Goal: Communication & Community: Answer question/provide support

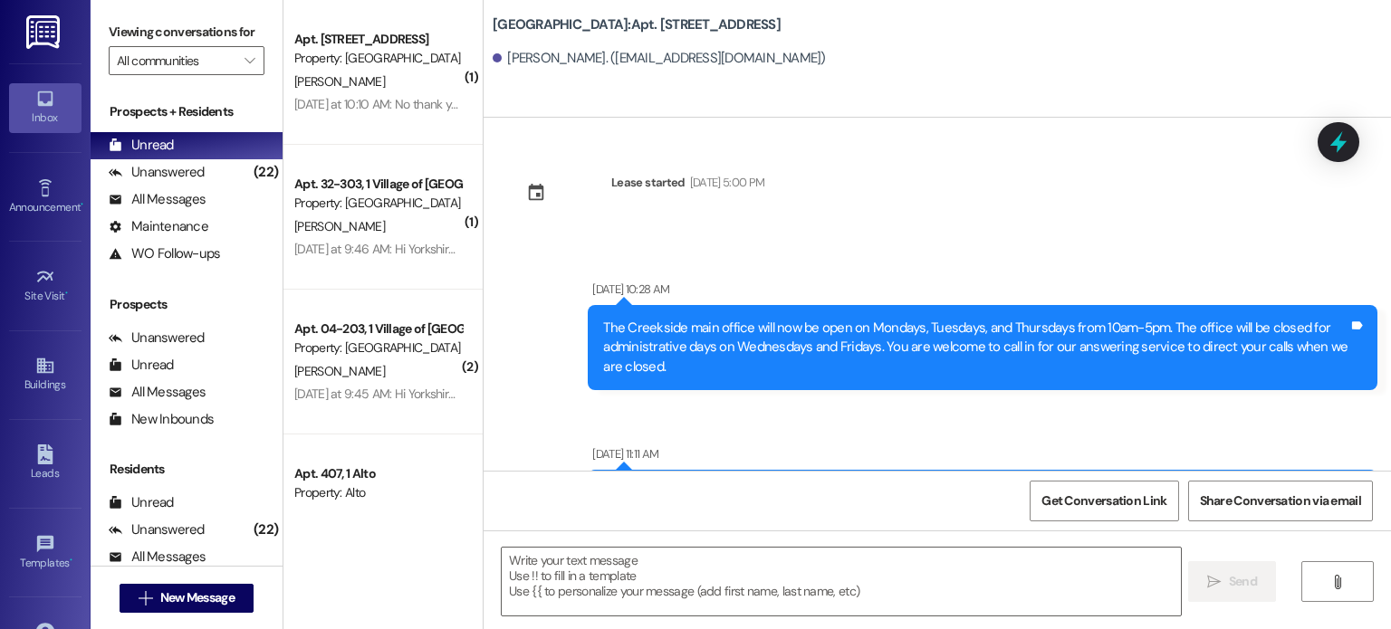
drag, startPoint x: 0, startPoint y: 0, endPoint x: 33, endPoint y: 26, distance: 41.9
click at [33, 26] on img at bounding box center [44, 32] width 37 height 34
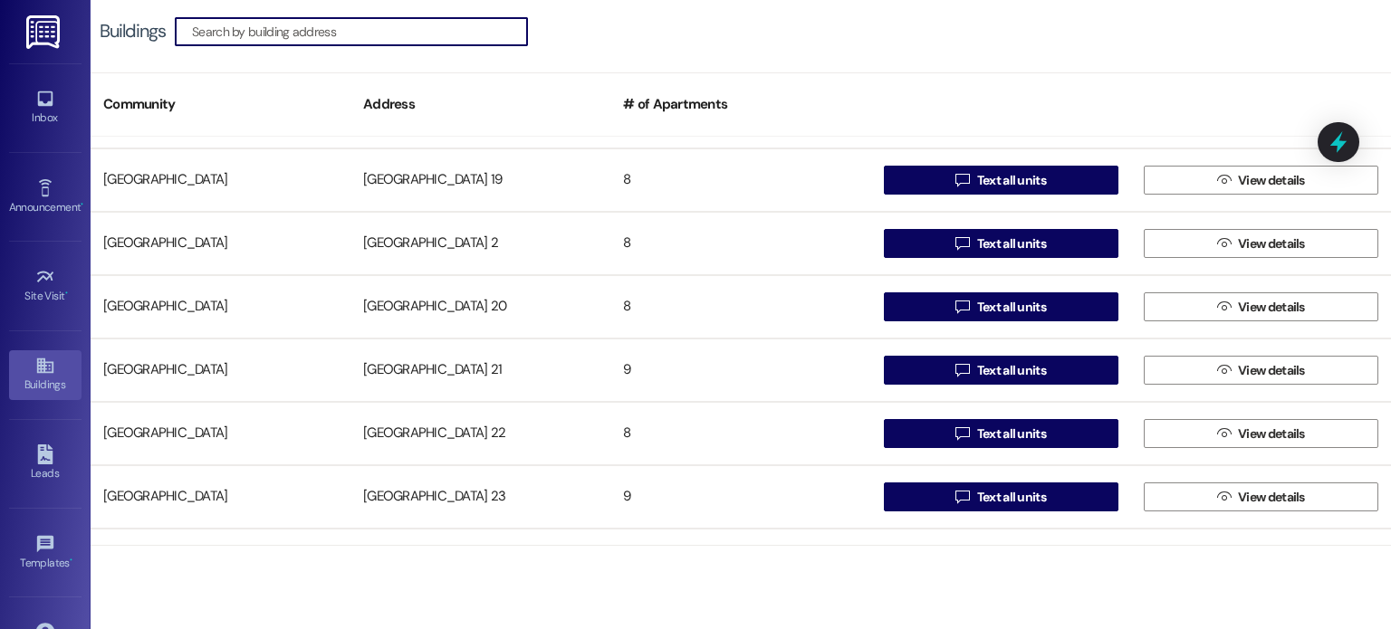
scroll to position [815, 0]
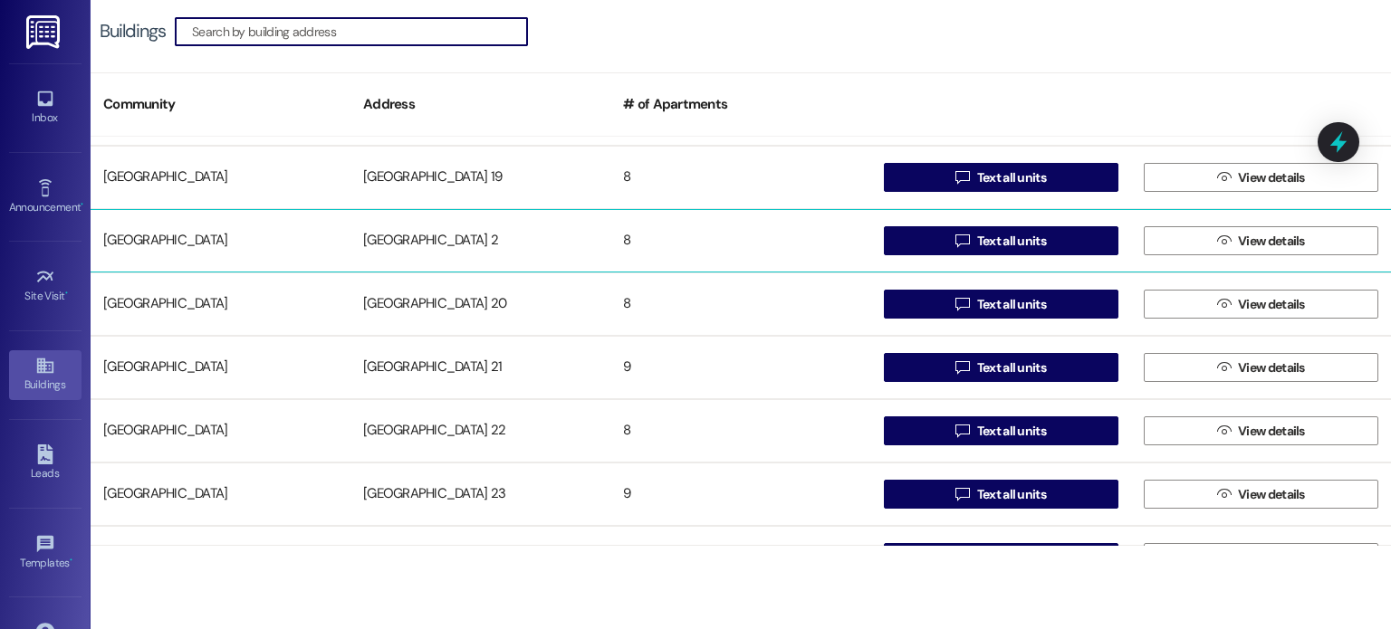
click at [436, 236] on div "[GEOGRAPHIC_DATA] 2" at bounding box center [480, 241] width 260 height 36
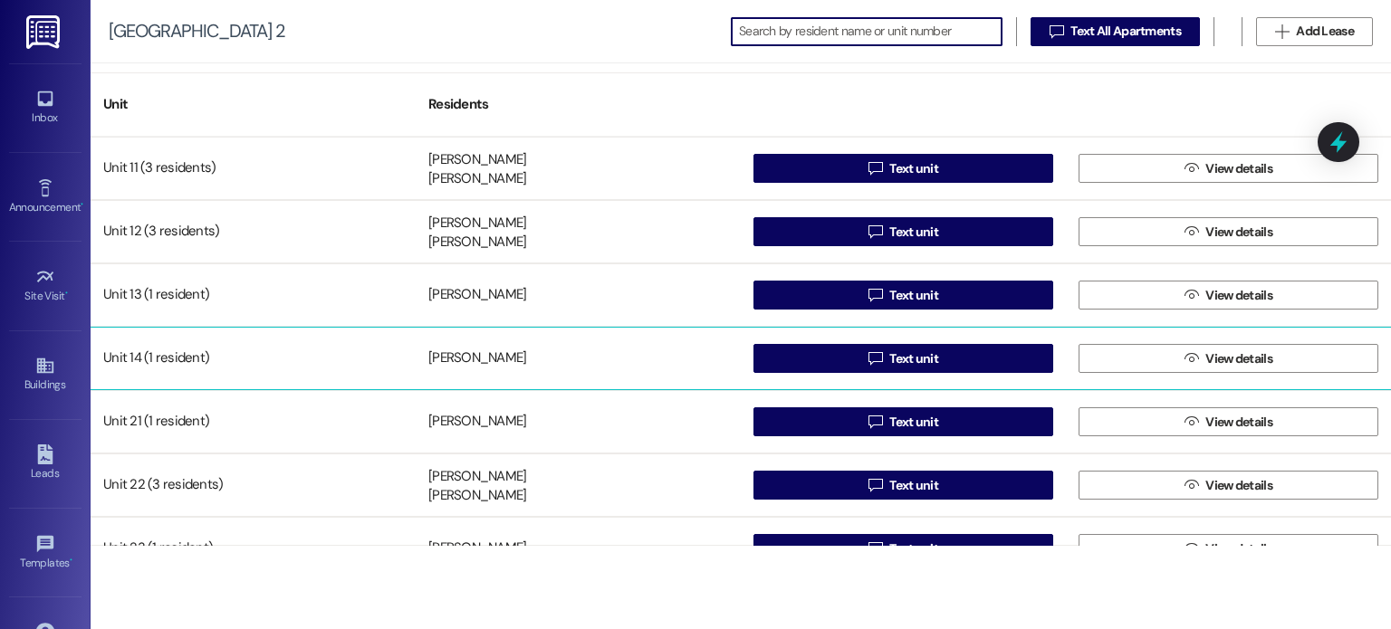
scroll to position [98, 0]
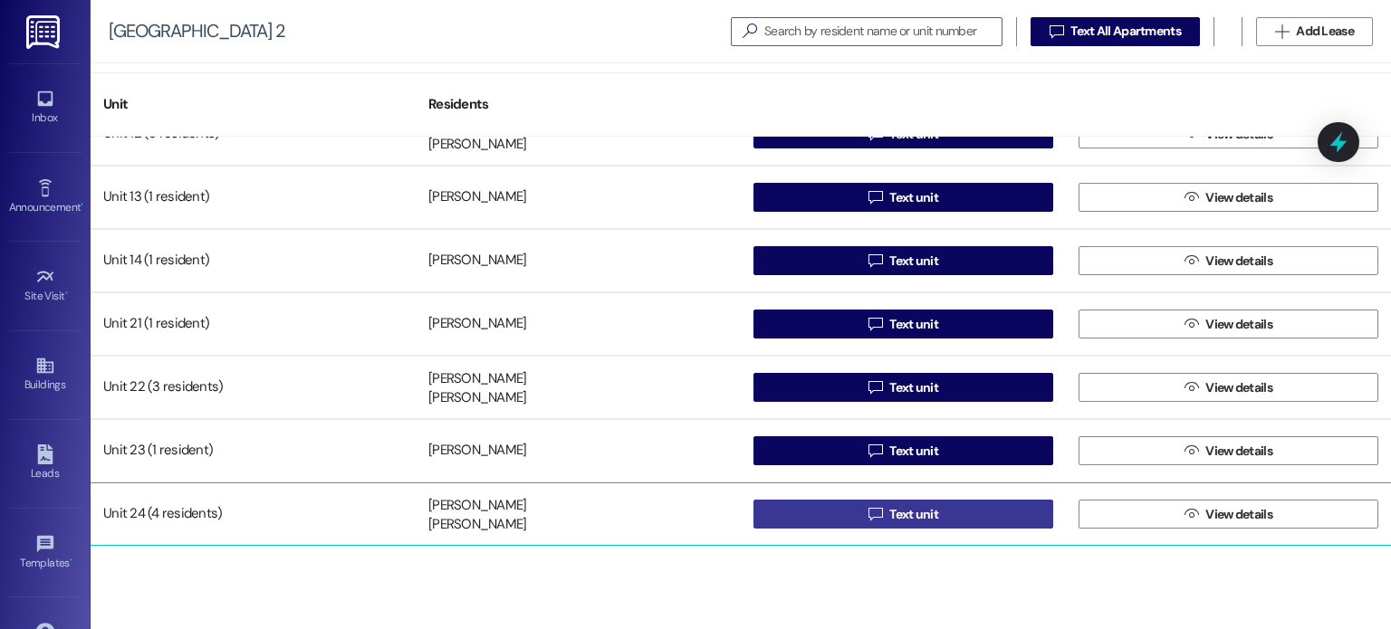
click at [865, 514] on span " Text unit" at bounding box center [903, 514] width 77 height 27
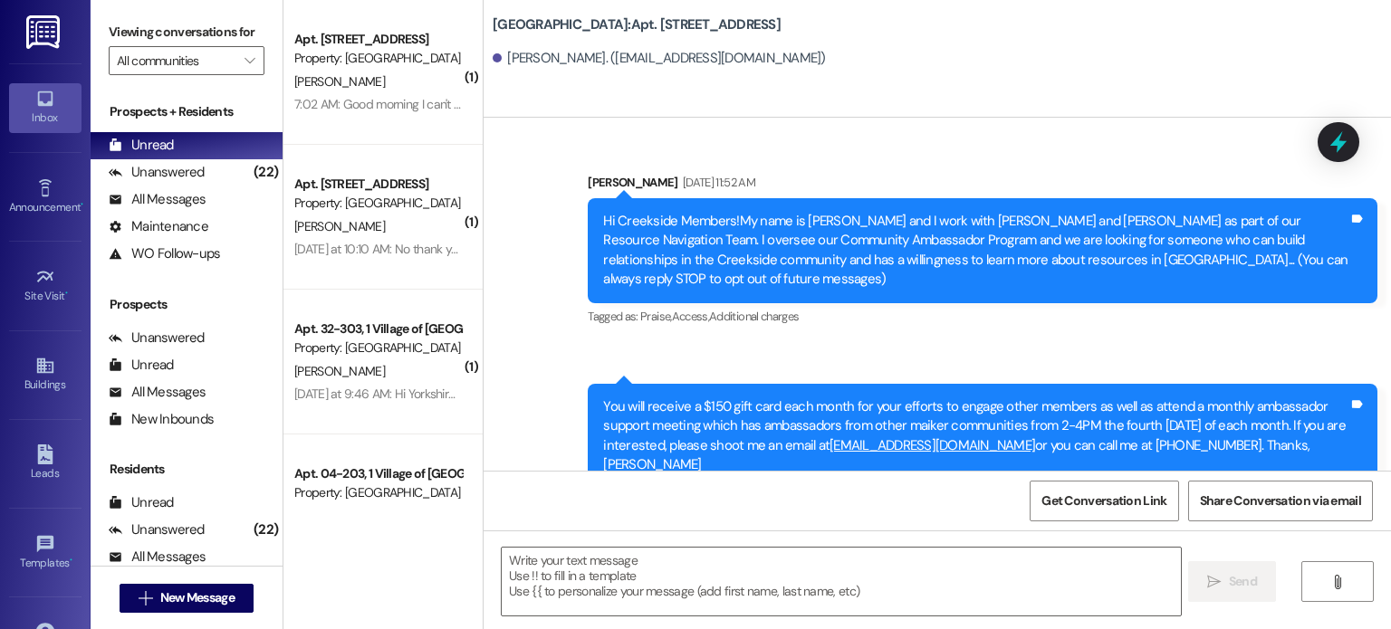
scroll to position [26209, 0]
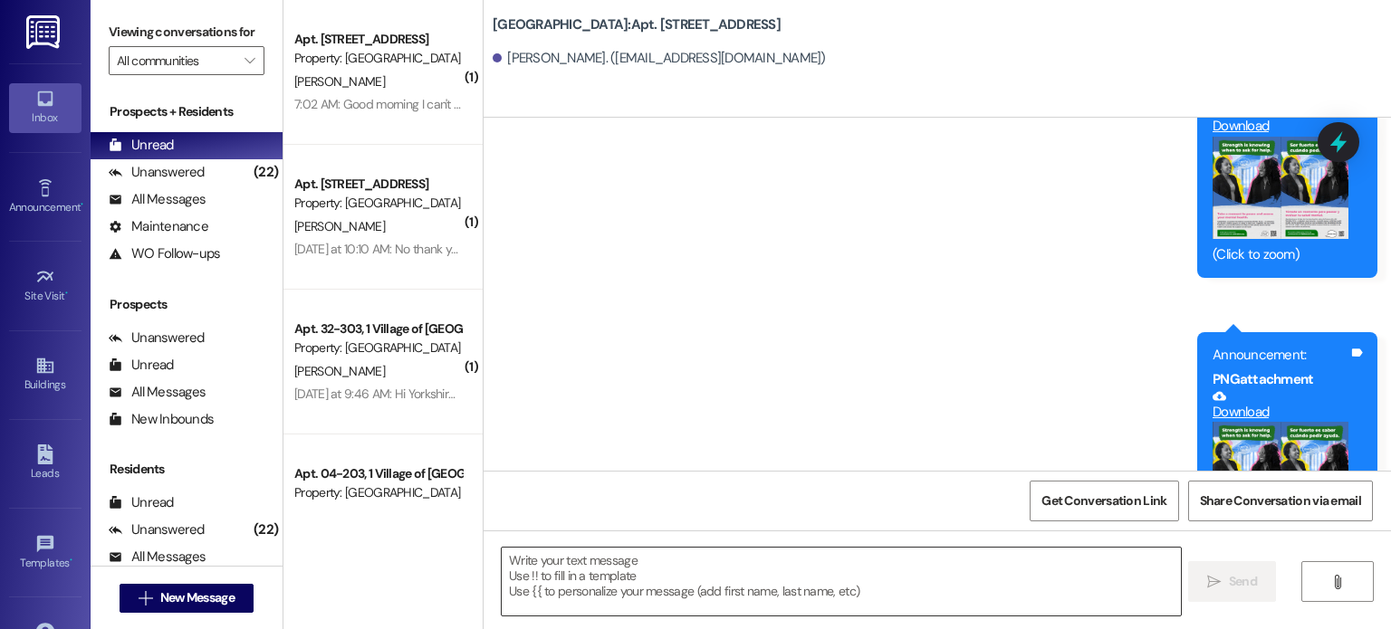
click at [564, 571] on textarea at bounding box center [841, 582] width 678 height 68
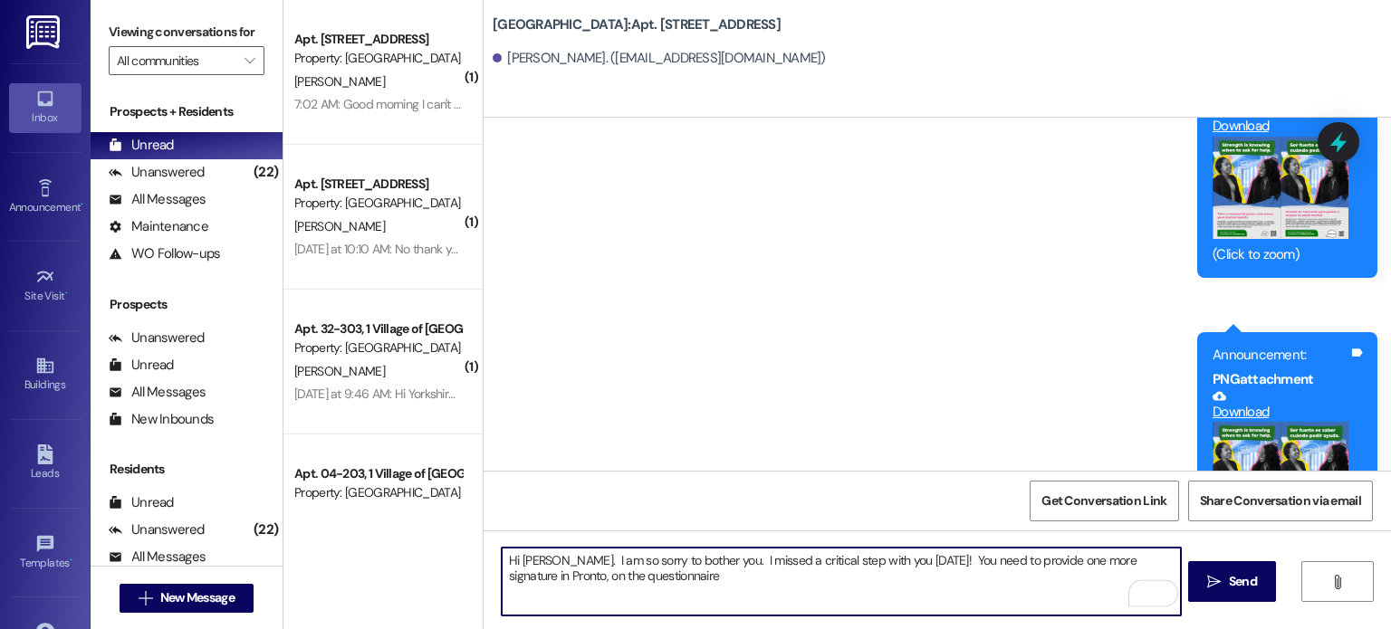
drag, startPoint x: 648, startPoint y: 583, endPoint x: 577, endPoint y: 581, distance: 71.6
click at [577, 581] on textarea "Hi [PERSON_NAME]. I am so sorry to bother you. I missed a critical step with yo…" at bounding box center [841, 582] width 678 height 68
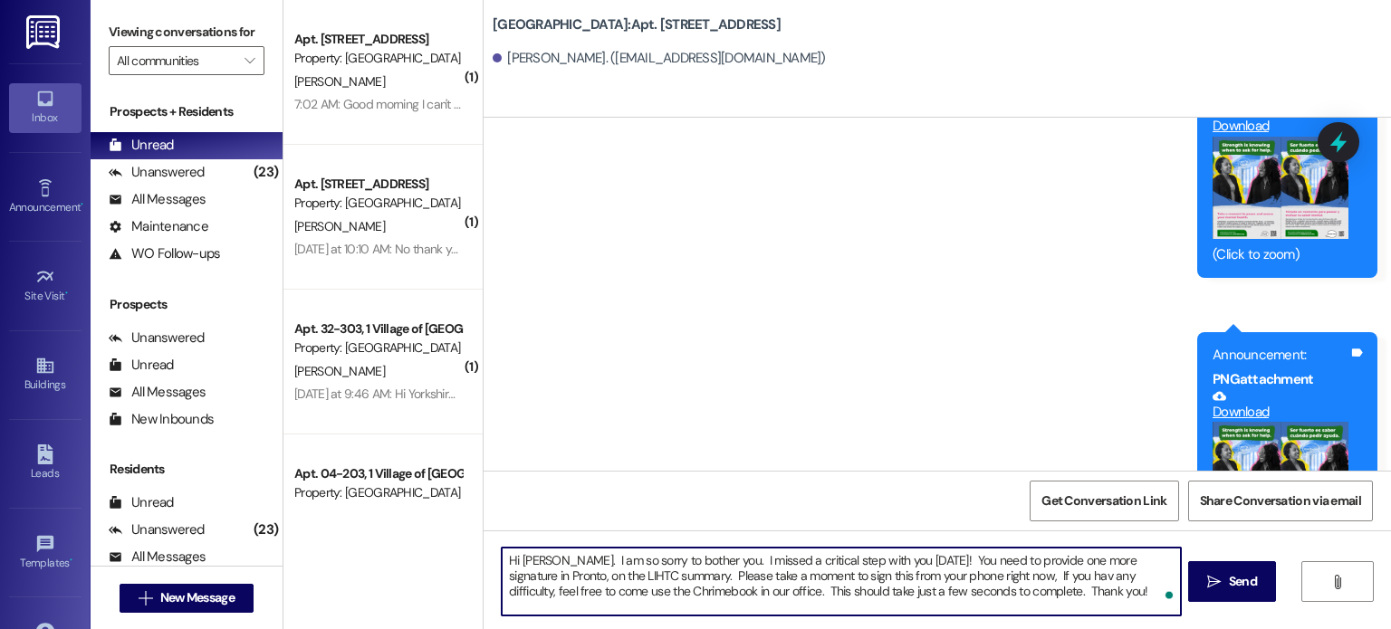
click at [967, 594] on textarea "Hi [PERSON_NAME]. I am so sorry to bother you. I missed a critical step with yo…" at bounding box center [841, 582] width 678 height 68
click at [962, 594] on textarea "Hi [PERSON_NAME]. I am so sorry to bother you. I missed a critical step with yo…" at bounding box center [841, 582] width 678 height 68
type textarea "Hi [PERSON_NAME]. I am so sorry to bother you. I missed a critical step with yo…"
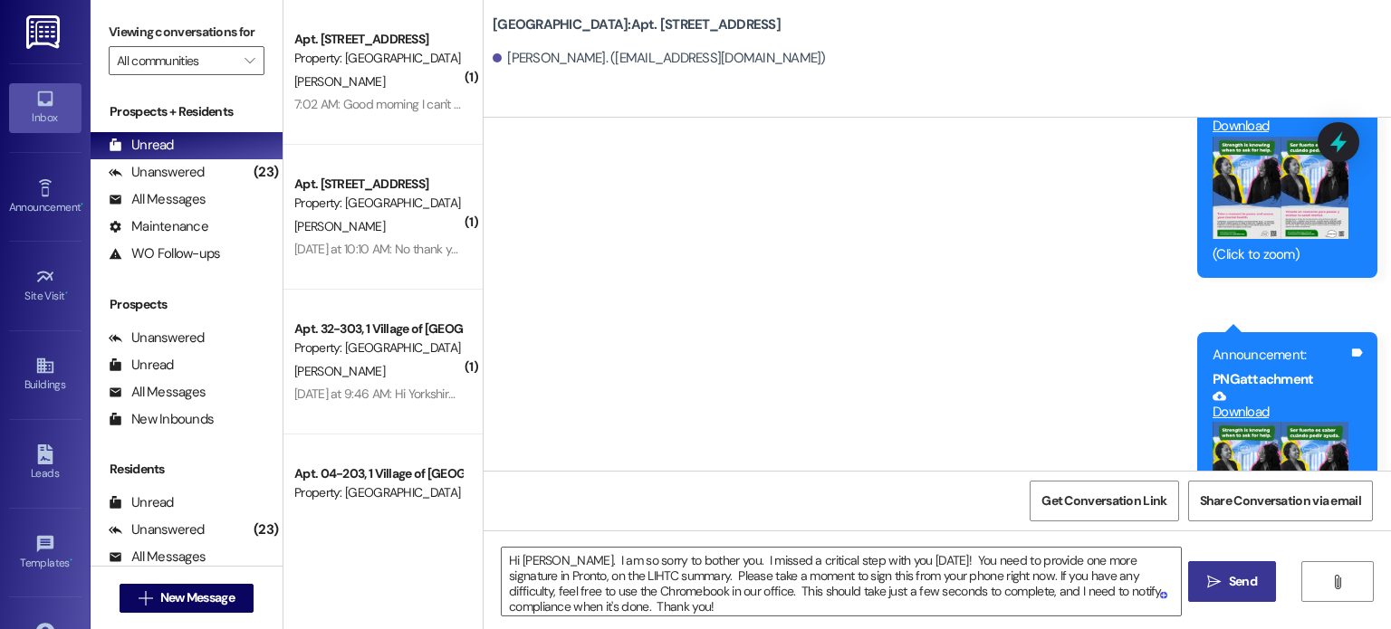
click at [1248, 582] on span "Send" at bounding box center [1243, 581] width 28 height 19
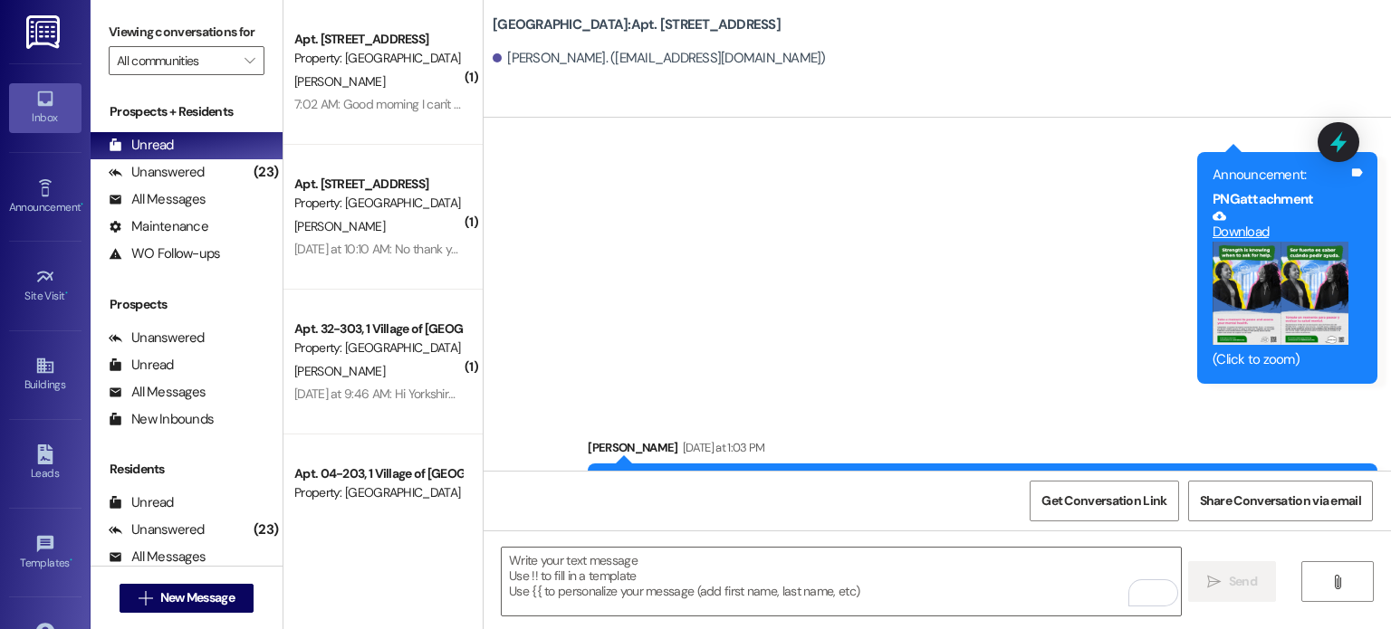
scroll to position [26393, 0]
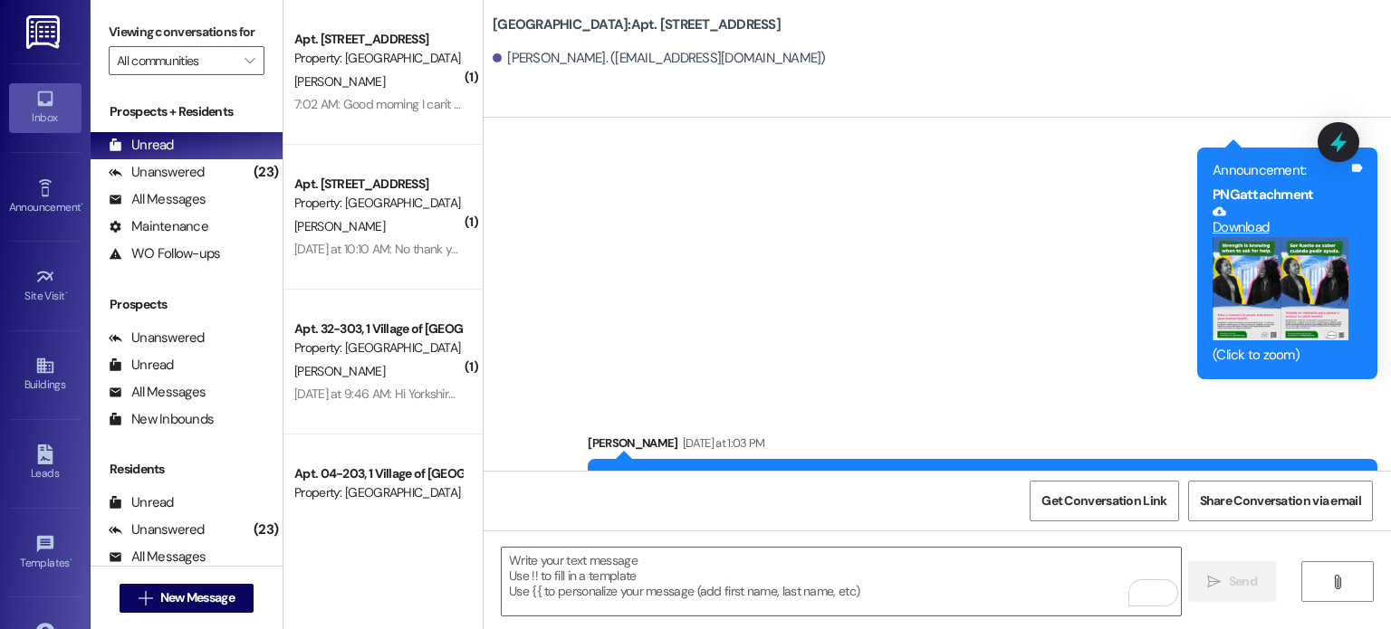
click at [42, 25] on img at bounding box center [44, 32] width 37 height 34
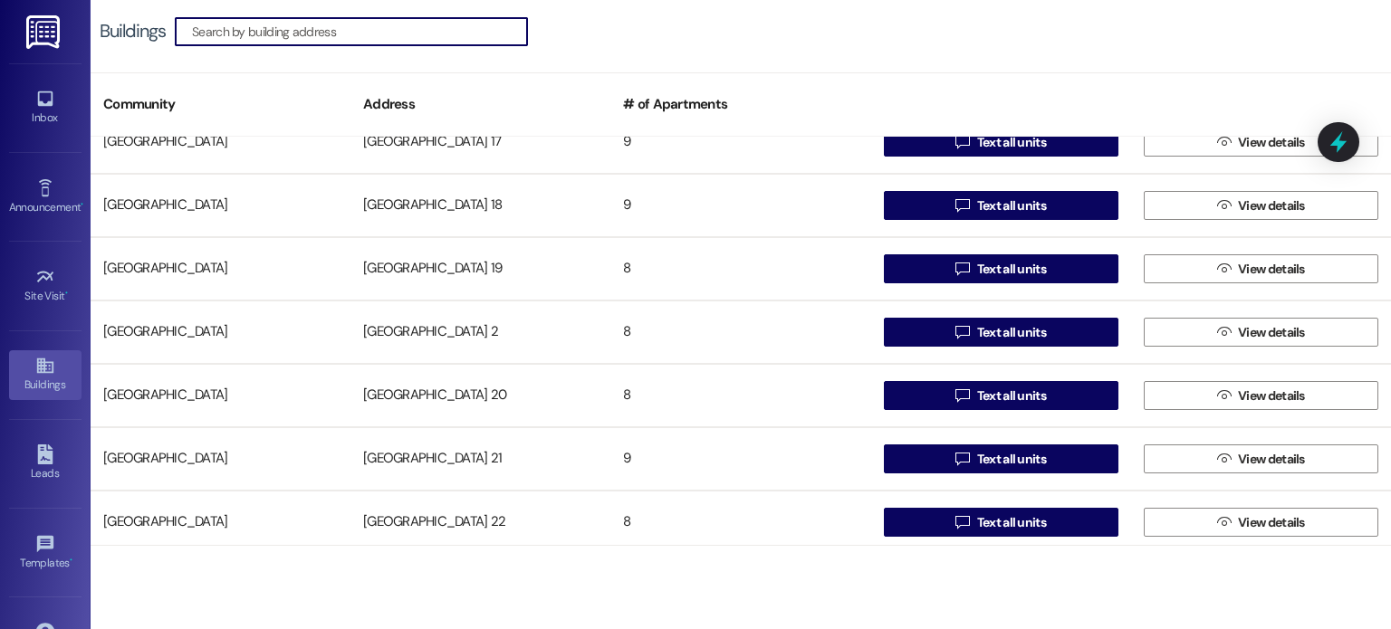
scroll to position [724, 0]
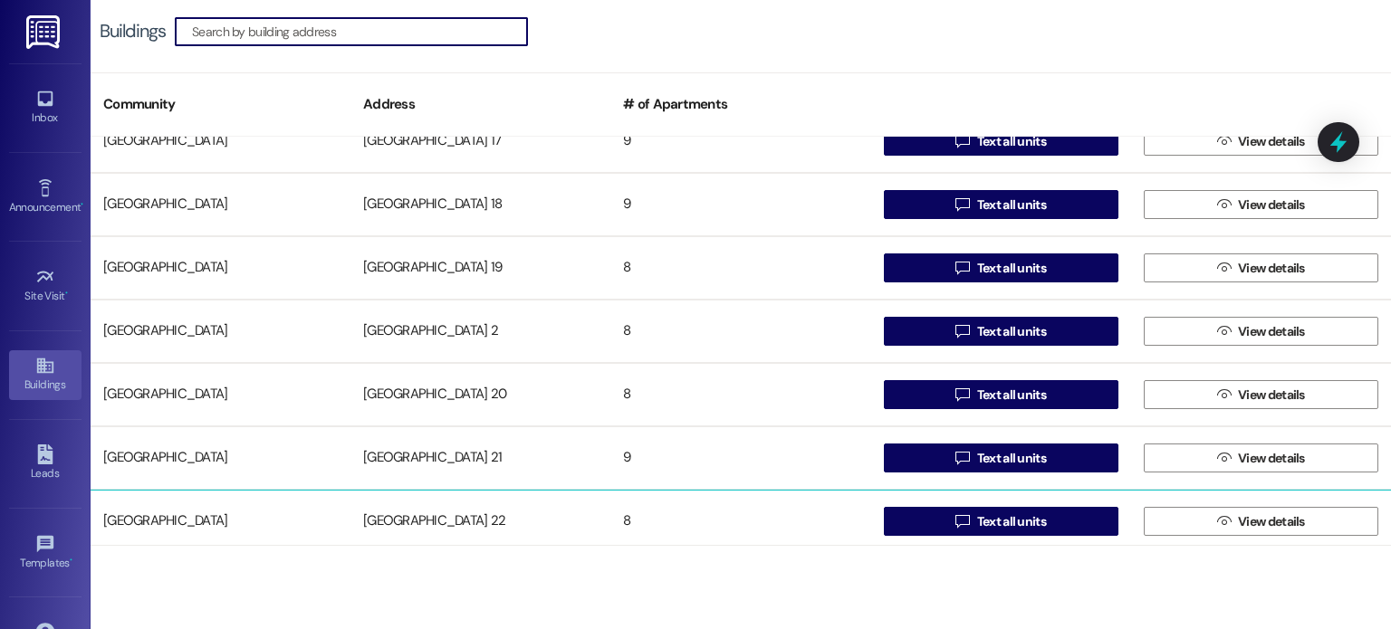
click at [435, 515] on div "[GEOGRAPHIC_DATA] 22" at bounding box center [480, 521] width 260 height 36
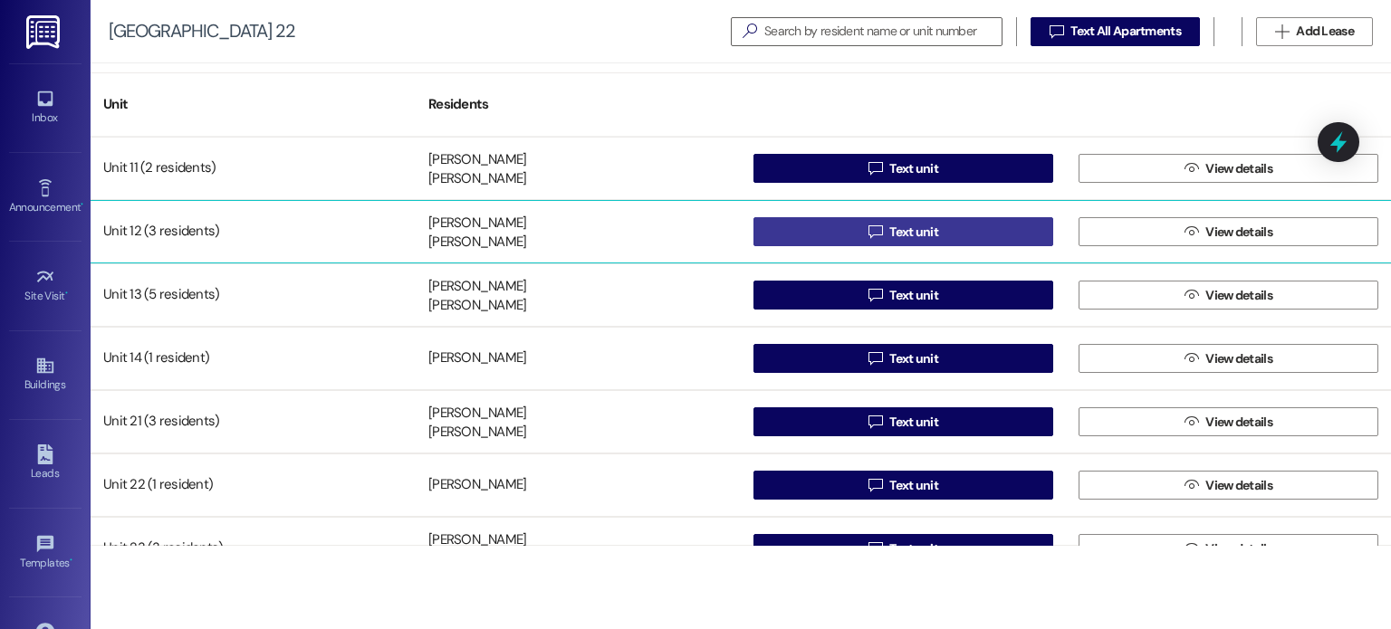
click at [808, 232] on button " Text unit" at bounding box center [903, 231] width 300 height 29
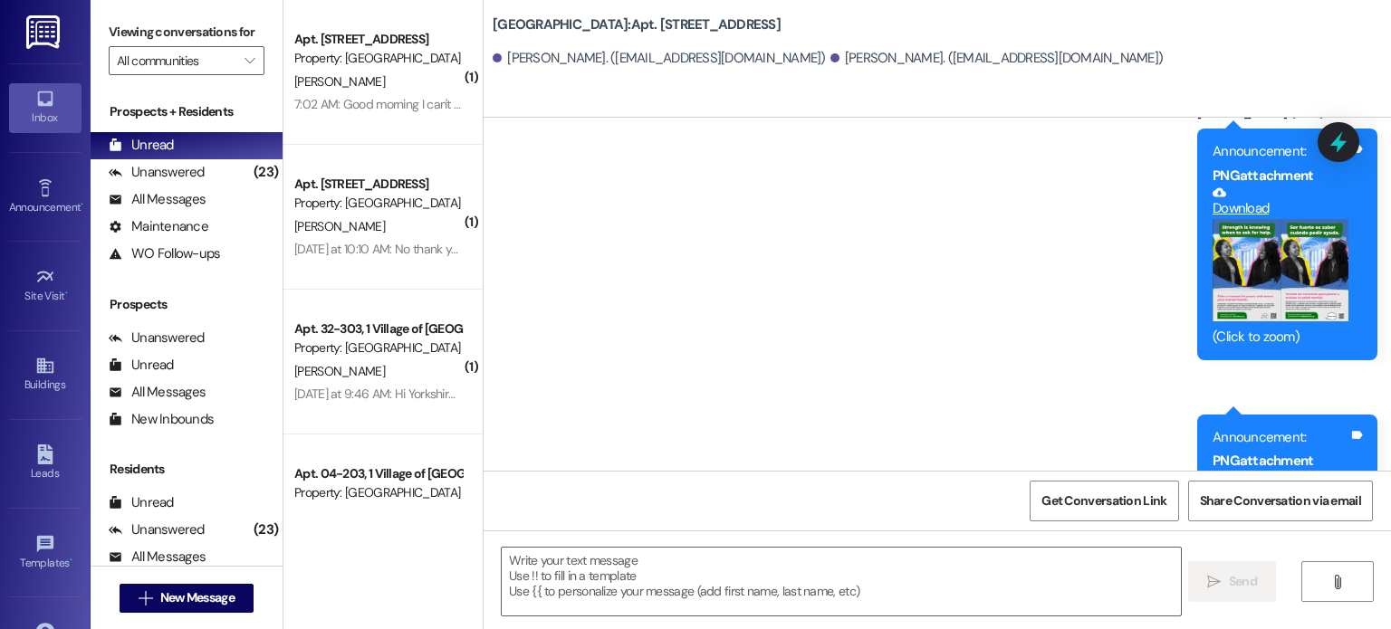
scroll to position [22225, 0]
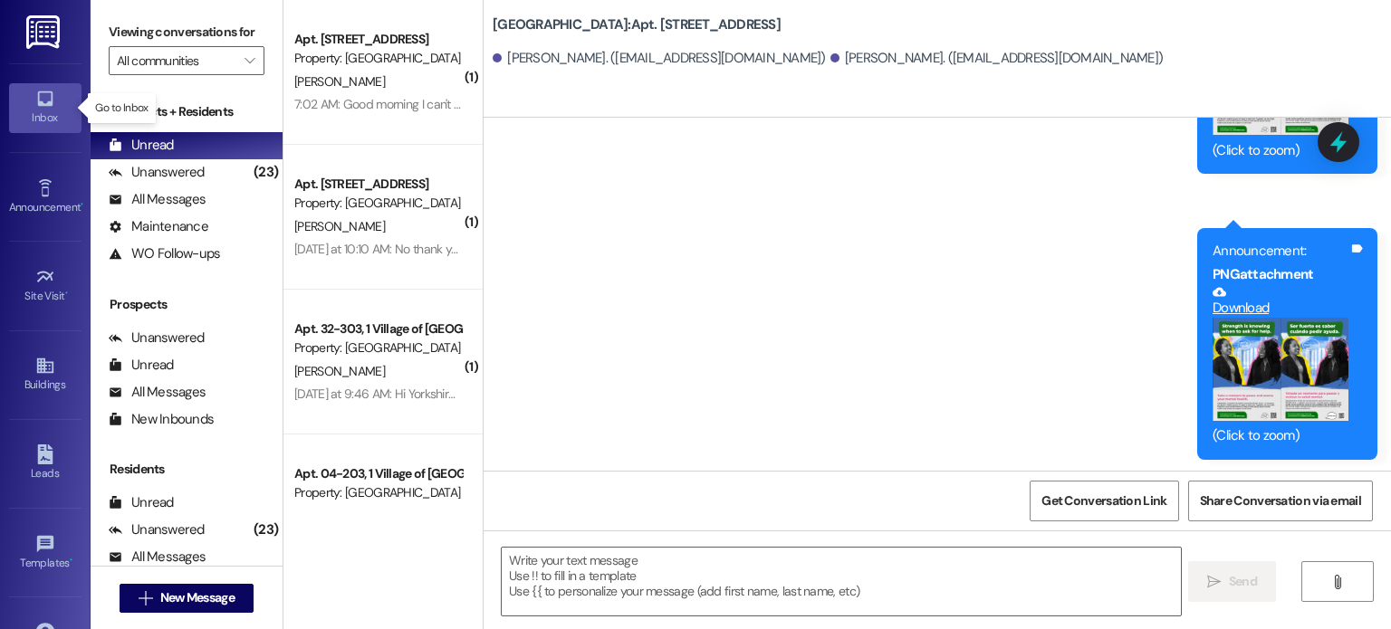
click at [48, 101] on icon at bounding box center [44, 98] width 15 height 15
click at [162, 66] on input "All communities" at bounding box center [176, 60] width 119 height 29
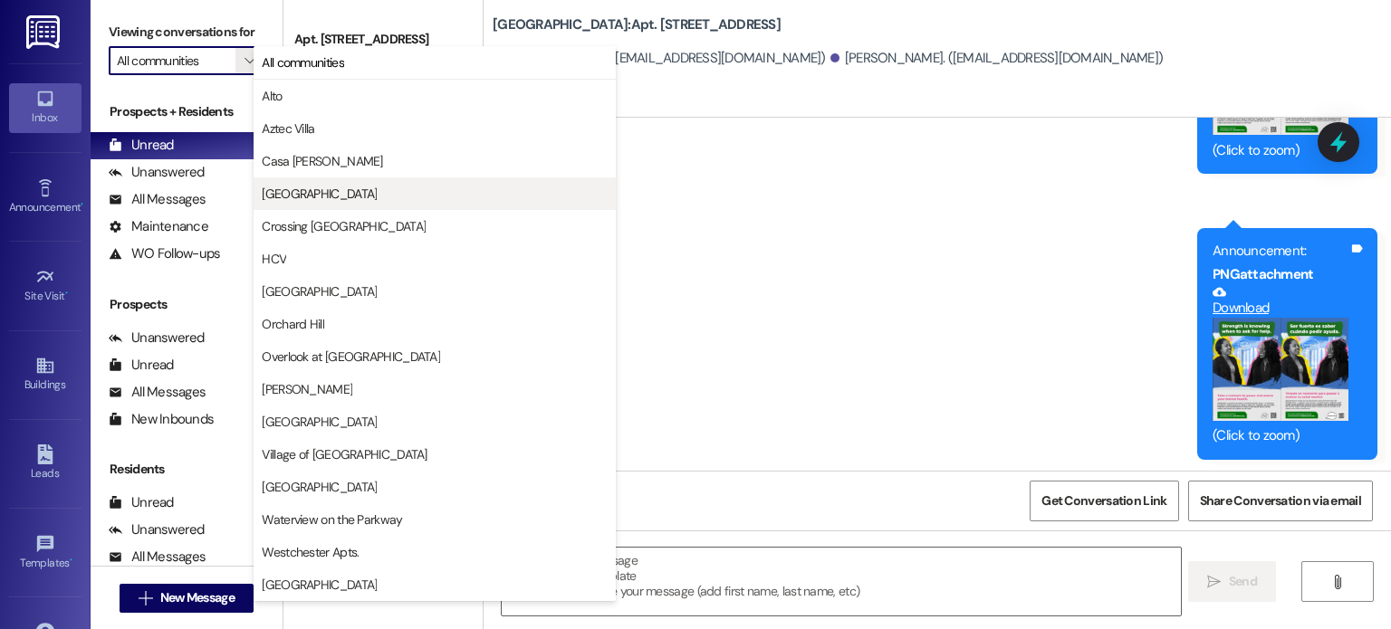
click at [302, 199] on span "[GEOGRAPHIC_DATA]" at bounding box center [319, 194] width 115 height 18
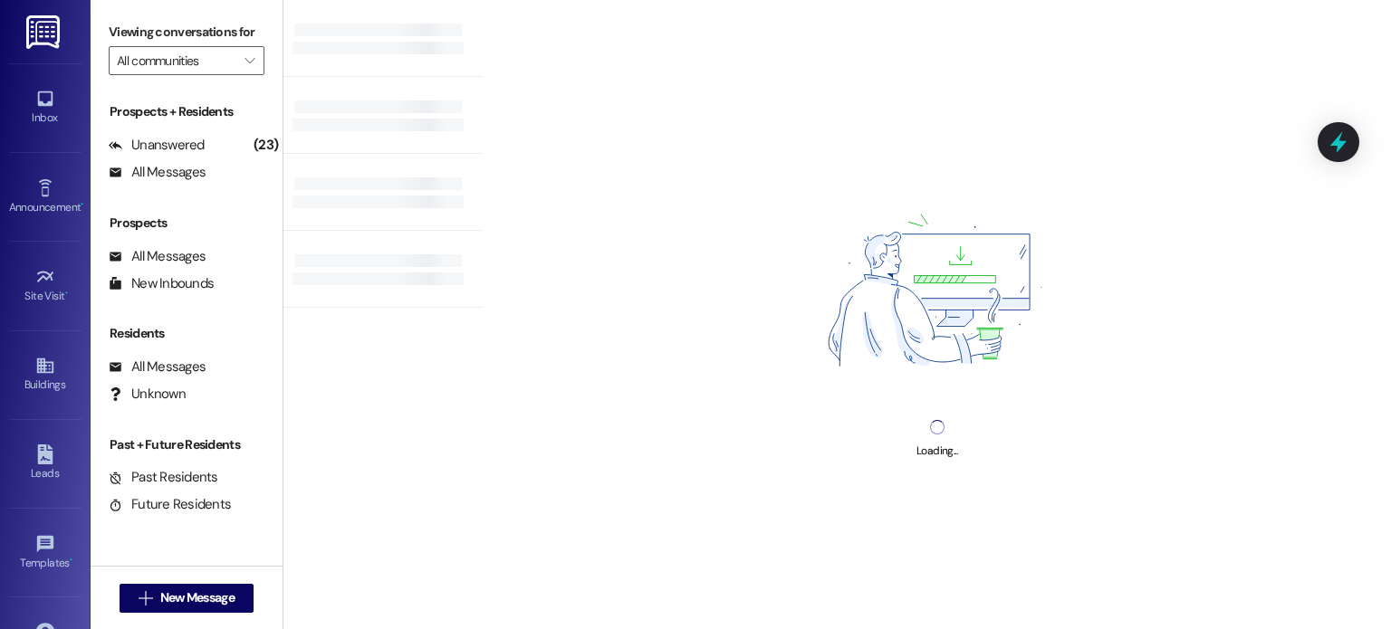
type input "[GEOGRAPHIC_DATA]"
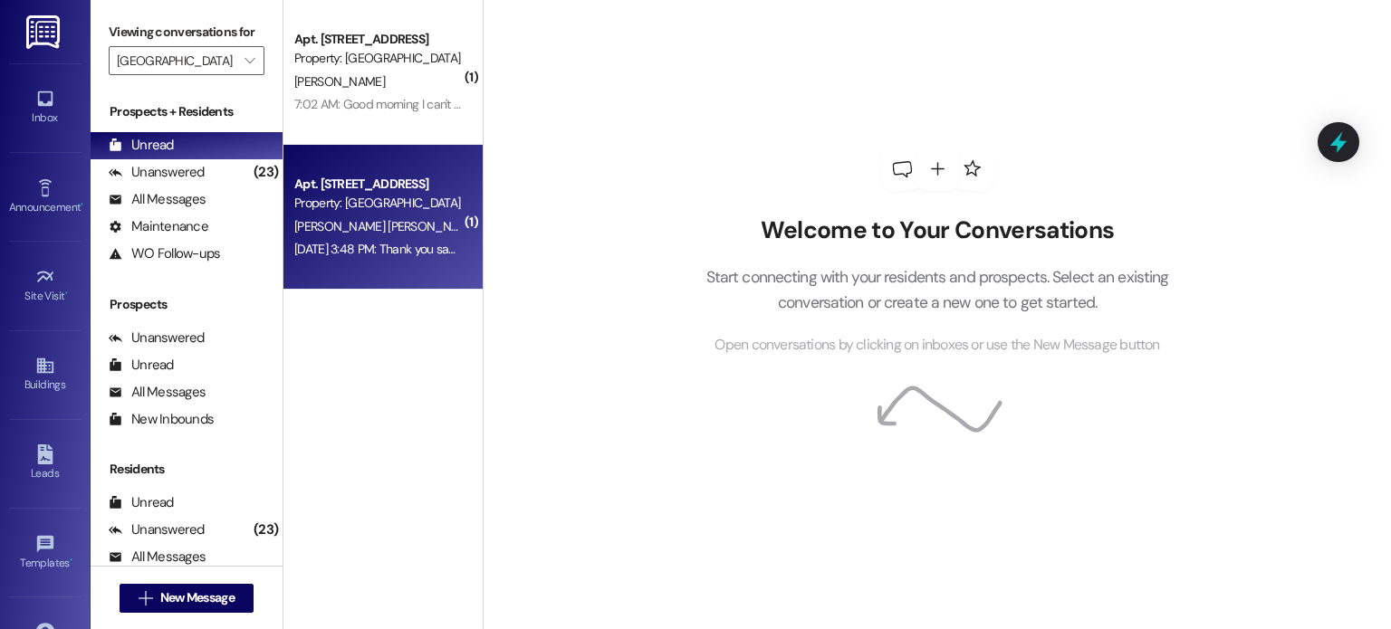
click at [355, 187] on div "Apt. [STREET_ADDRESS]" at bounding box center [378, 184] width 168 height 19
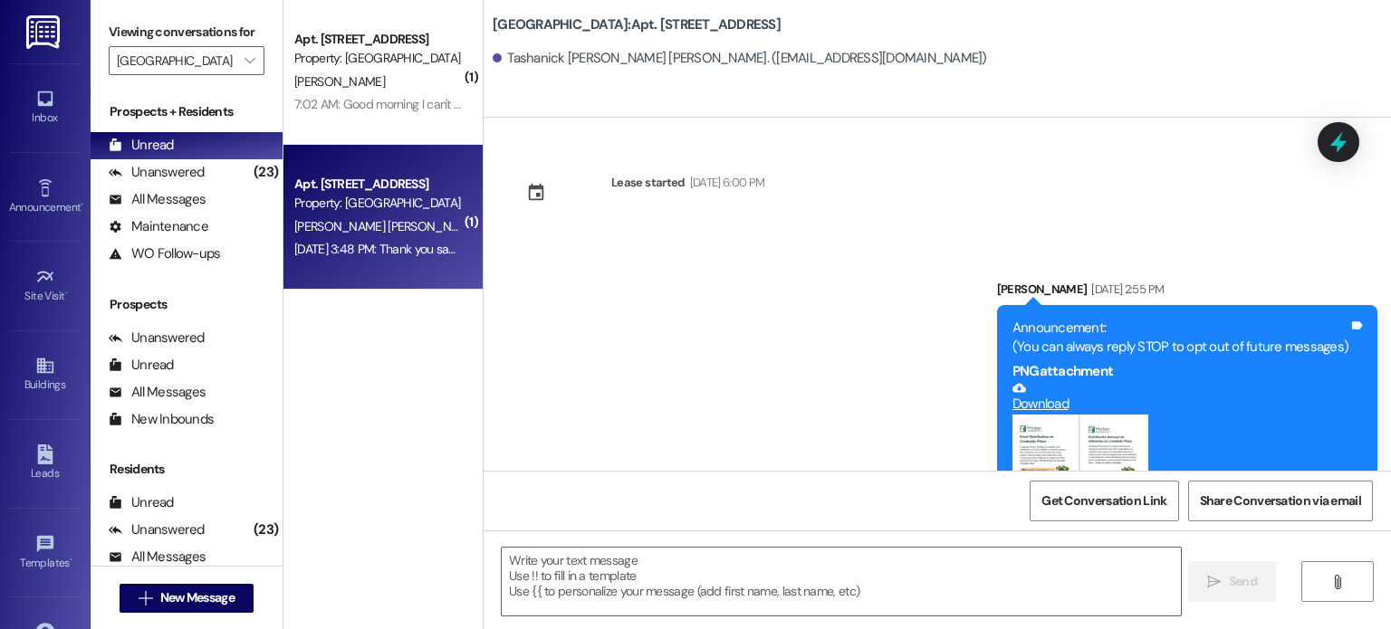
scroll to position [15506, 0]
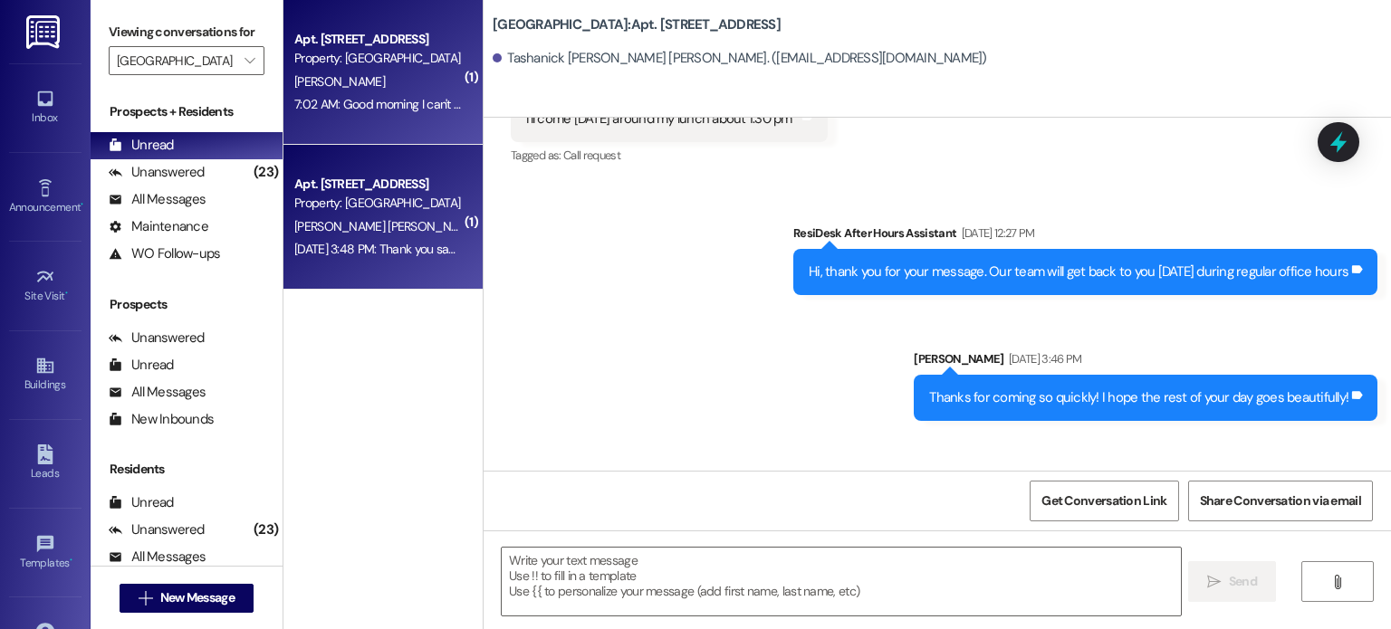
click at [327, 85] on div "[PERSON_NAME]" at bounding box center [377, 82] width 171 height 23
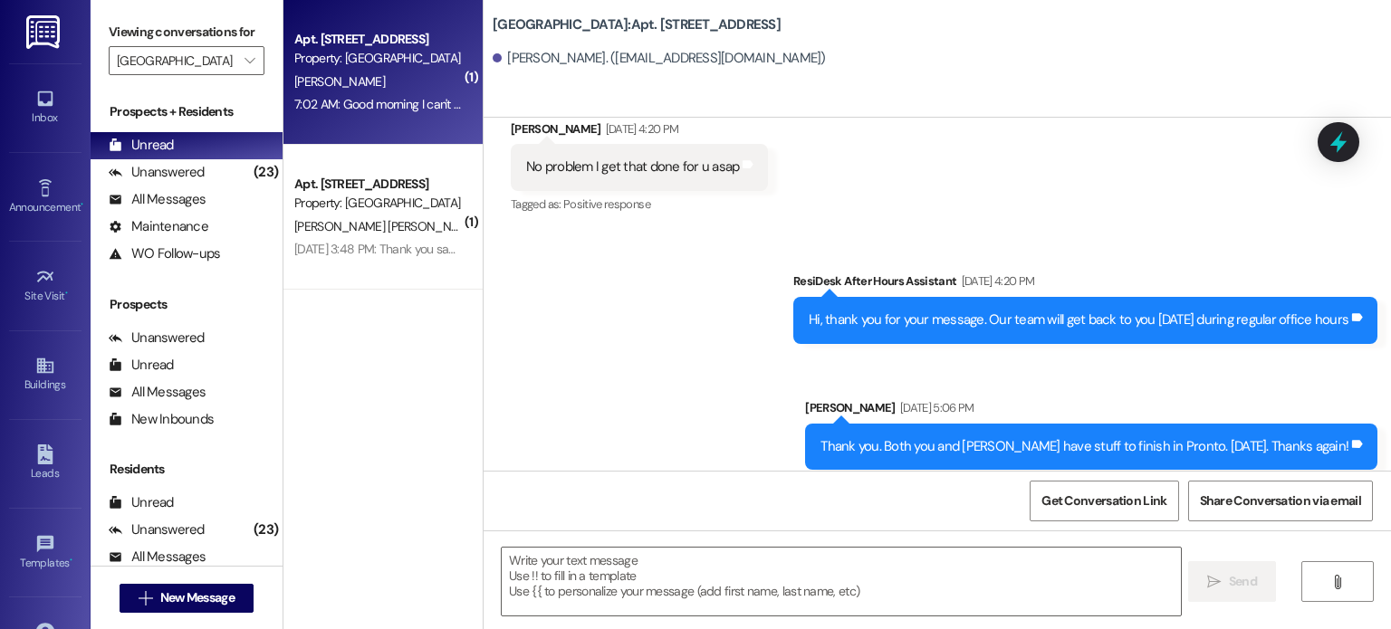
scroll to position [57451, 0]
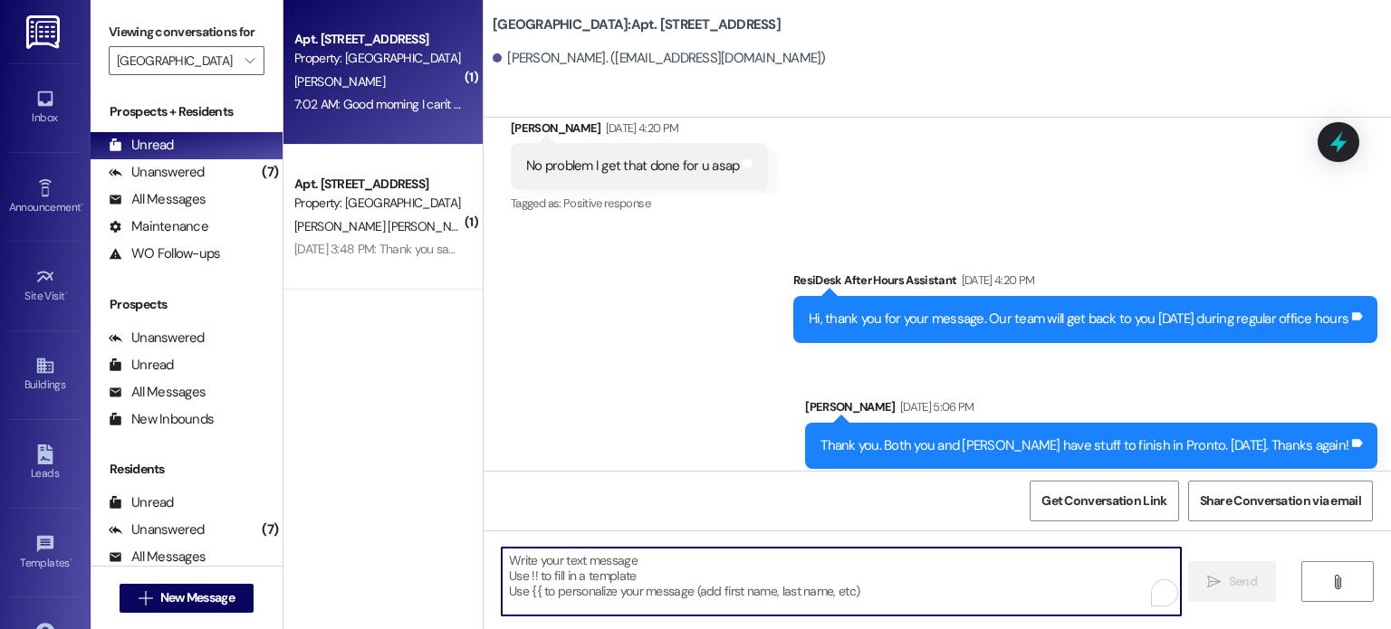
click at [594, 567] on textarea "To enrich screen reader interactions, please activate Accessibility in Grammarl…" at bounding box center [841, 582] width 678 height 68
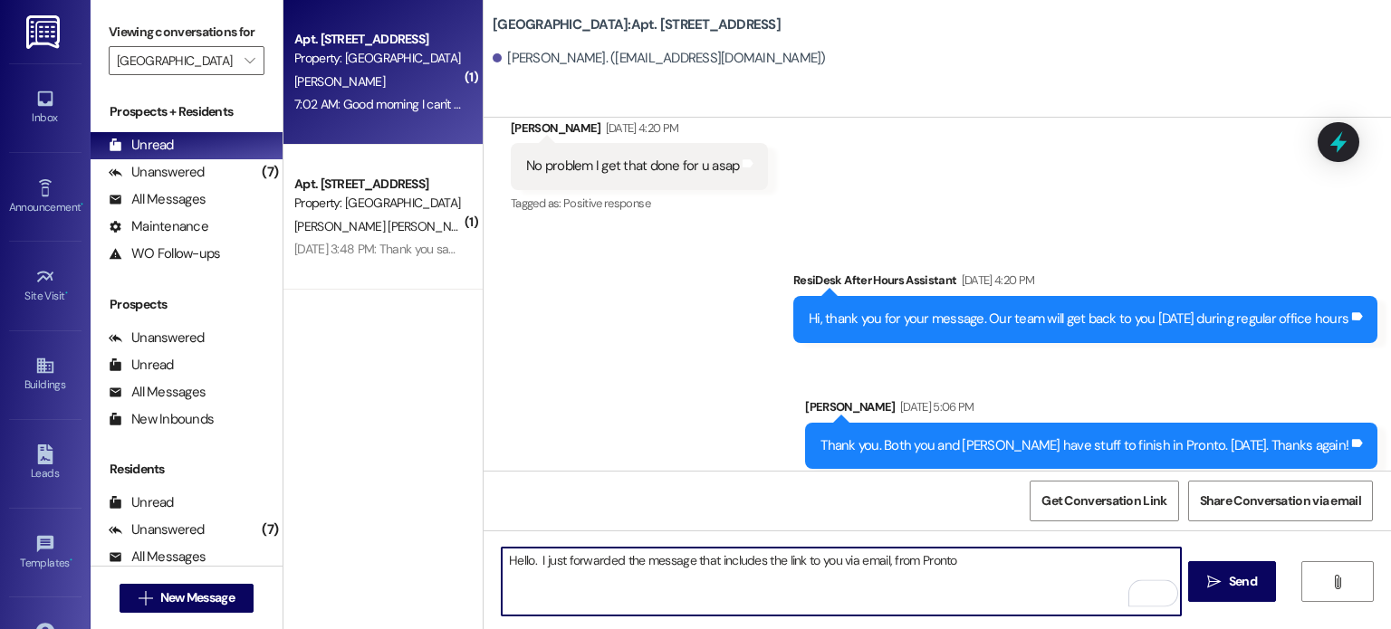
click at [956, 560] on textarea "Hello. I just forwarded the message that includes the link to you via email, fr…" at bounding box center [841, 582] width 678 height 68
drag, startPoint x: 799, startPoint y: 561, endPoint x: 832, endPoint y: 564, distance: 33.6
click at [832, 564] on textarea "Hello. I just forwarded the message that includes the link to you via email, fr…" at bounding box center [841, 582] width 678 height 68
drag, startPoint x: 911, startPoint y: 560, endPoint x: 847, endPoint y: 562, distance: 63.4
click at [847, 562] on textarea "Hello. I just forwarded the message that includes the link via email, from Pron…" at bounding box center [841, 582] width 678 height 68
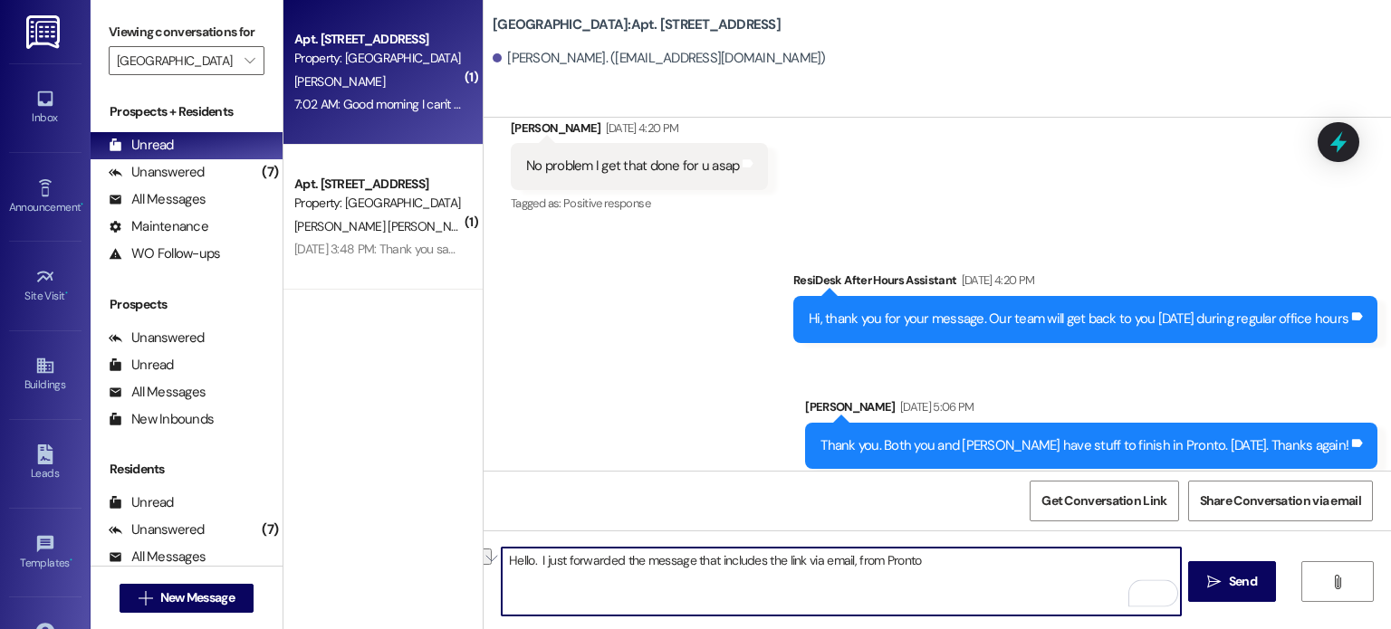
click at [913, 561] on textarea "Hello. I just forwarded the message that includes the link via email, from Pron…" at bounding box center [841, 582] width 678 height 68
type textarea "Hello. I just forwarded the message that includes the link via email, from Pron…"
click at [1221, 572] on span " Send" at bounding box center [1231, 581] width 57 height 19
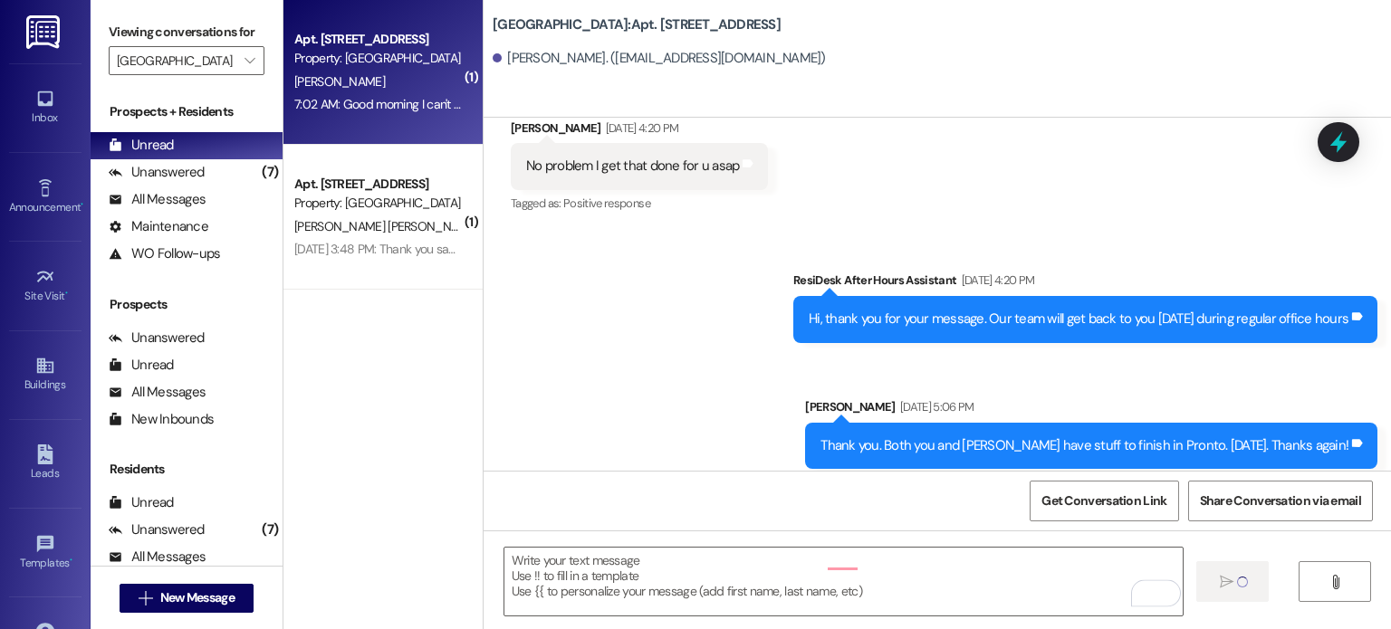
scroll to position [57450, 0]
